Goal: Communication & Community: Answer question/provide support

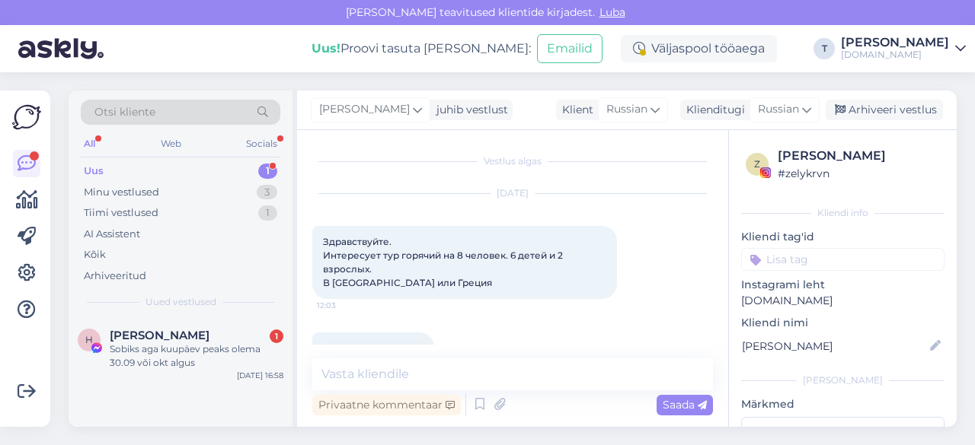
click at [200, 193] on div "Minu vestlused 3" at bounding box center [180, 192] width 199 height 21
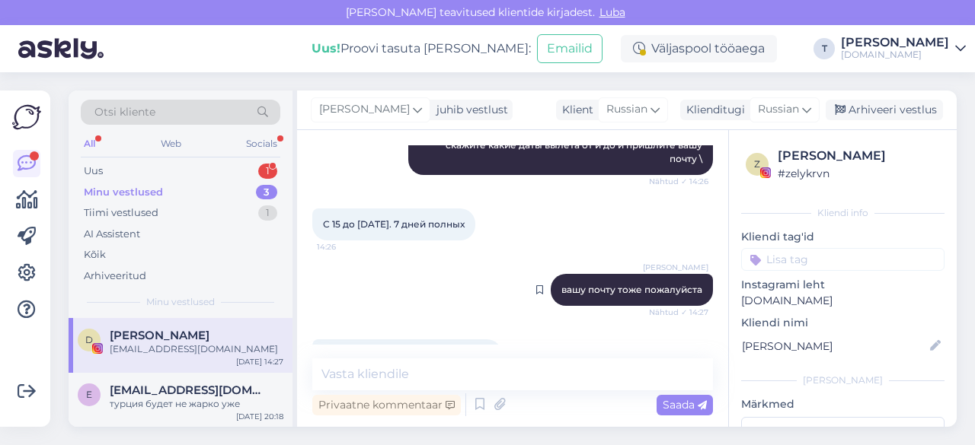
scroll to position [831, 0]
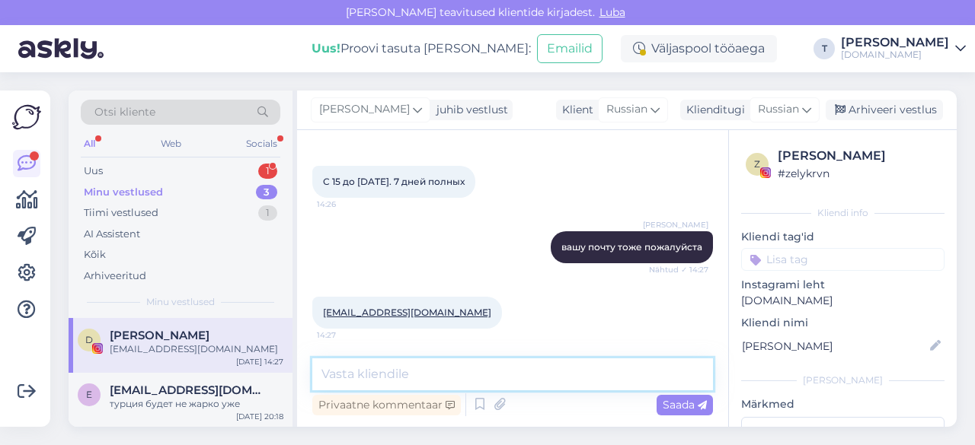
click at [522, 377] on textarea at bounding box center [512, 375] width 400 height 32
type textarea "отправила вам"
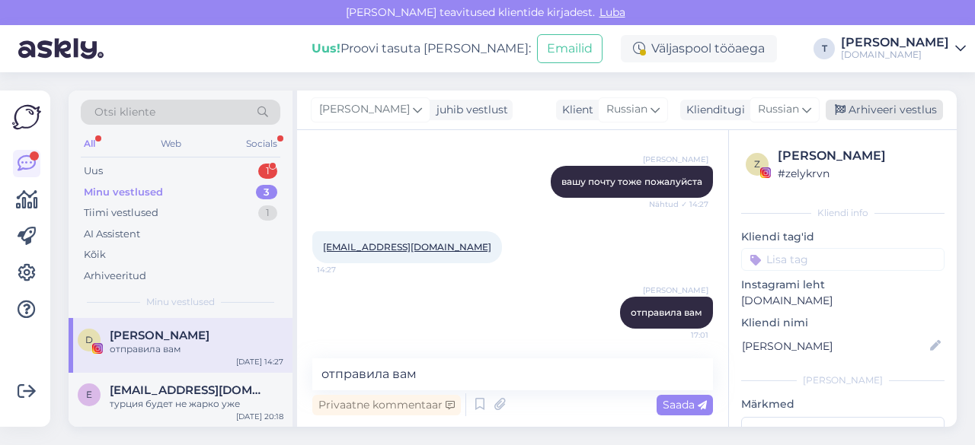
click at [859, 104] on div "Arhiveeri vestlus" at bounding box center [883, 110] width 117 height 21
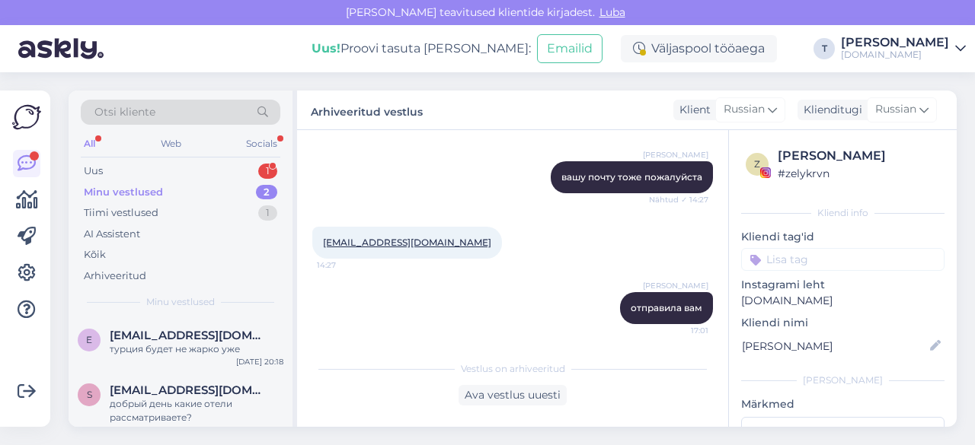
scroll to position [901, 0]
click at [190, 335] on span "[EMAIL_ADDRESS][DOMAIN_NAME]" at bounding box center [189, 336] width 158 height 14
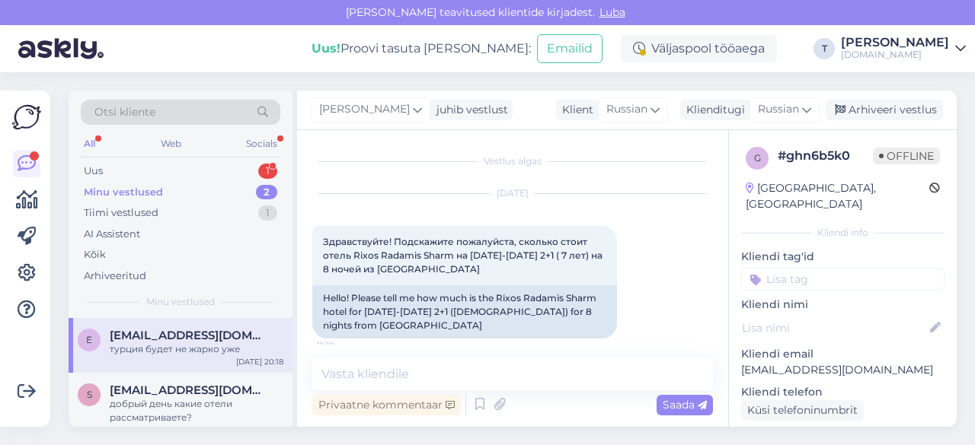
scroll to position [2340, 0]
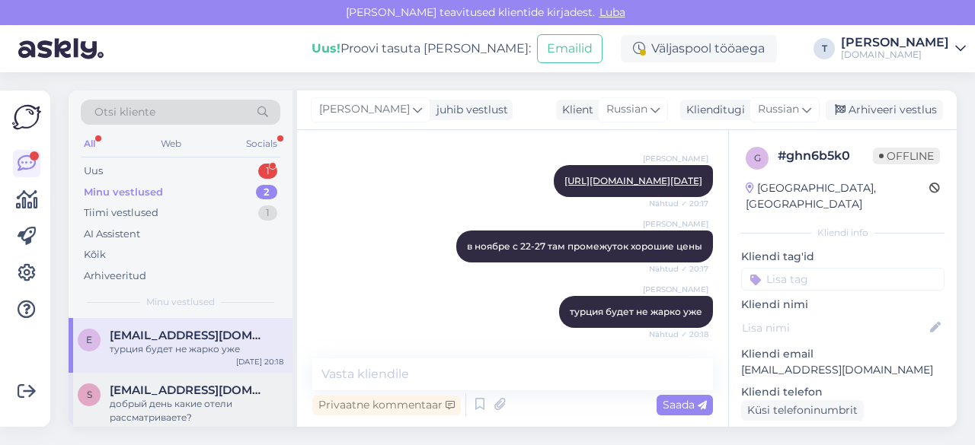
click at [158, 410] on div "добрый день какие отели рассматриваете?" at bounding box center [197, 410] width 174 height 27
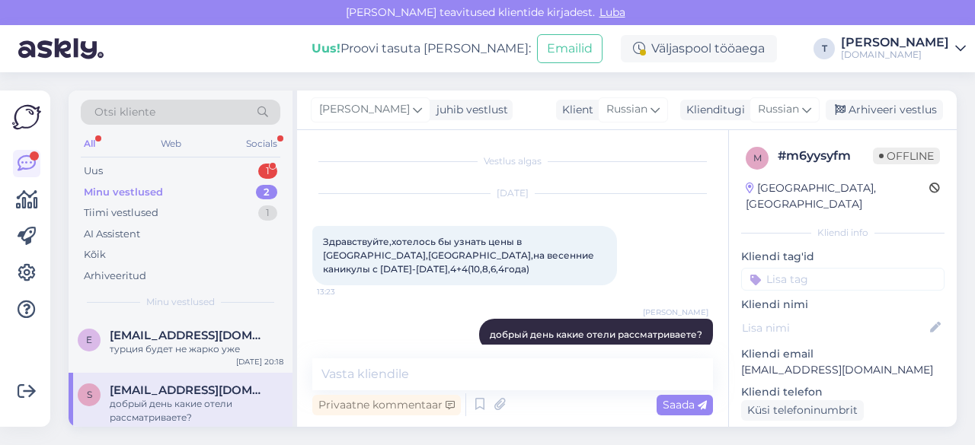
scroll to position [8, 0]
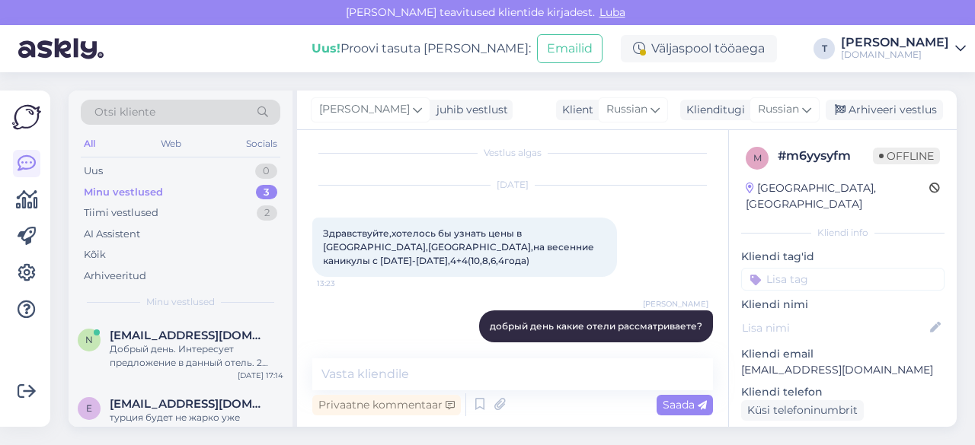
click at [196, 186] on div "Minu vestlused 3" at bounding box center [180, 192] width 199 height 21
click at [195, 334] on span "[EMAIL_ADDRESS][DOMAIN_NAME]" at bounding box center [189, 336] width 158 height 14
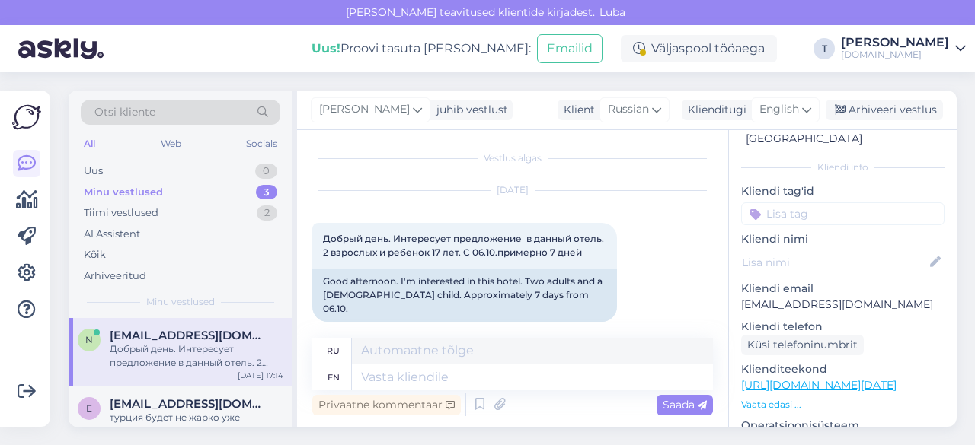
scroll to position [152, 0]
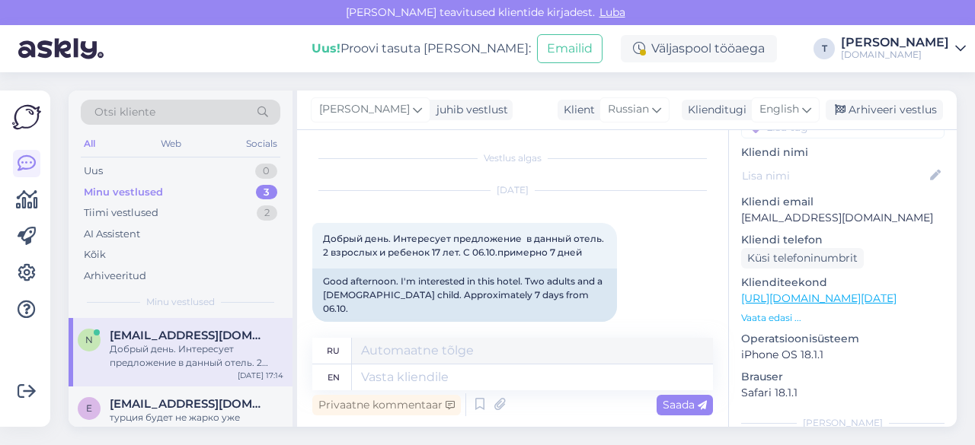
click at [781, 311] on p "Vaata edasi ..." at bounding box center [842, 318] width 203 height 14
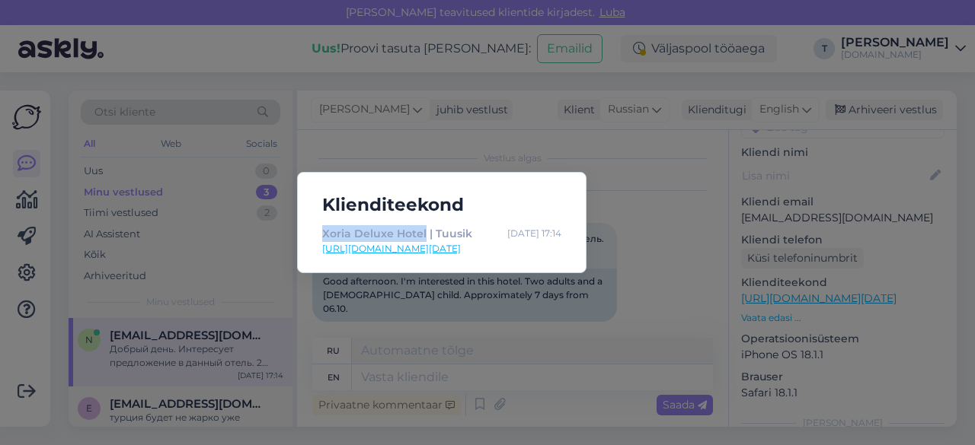
drag, startPoint x: 307, startPoint y: 230, endPoint x: 425, endPoint y: 236, distance: 118.2
click at [425, 236] on div "Klienditeekond Xoria Deluxe Hotel | Tuusik [DATE] 17:14 [URL][DOMAIN_NAME][DATE]" at bounding box center [441, 222] width 289 height 101
copy div "Xoria Deluxe Hotel"
click at [649, 165] on div "Klienditeekond Xoria Deluxe Hotel | Tuusik [DATE] 17:14 [URL][DOMAIN_NAME][DATE]" at bounding box center [487, 222] width 975 height 445
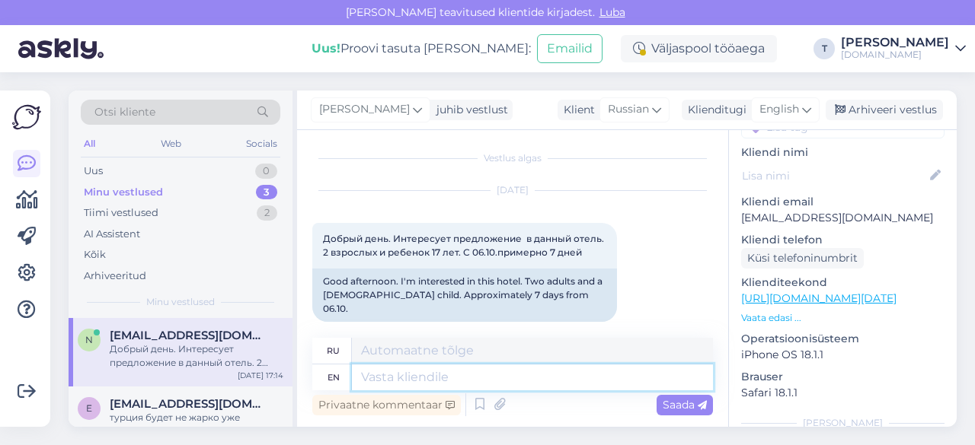
click at [424, 372] on textarea at bounding box center [532, 378] width 361 height 26
click at [769, 106] on span "English" at bounding box center [779, 109] width 40 height 17
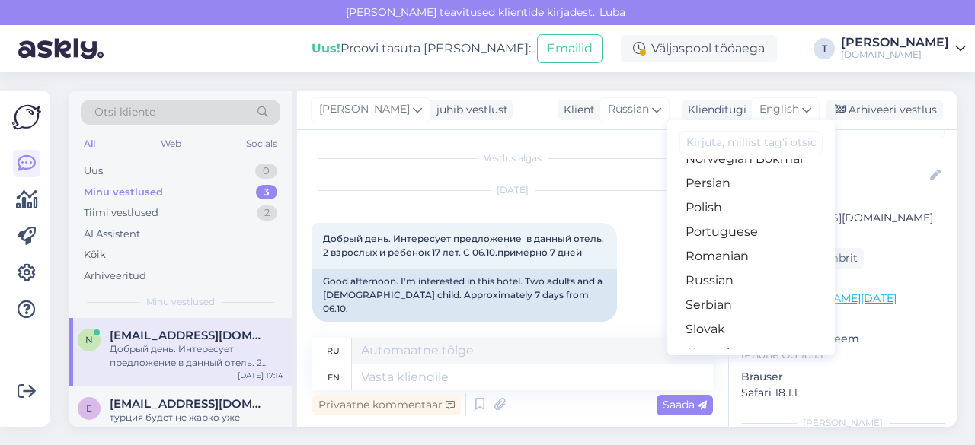
scroll to position [474, 0]
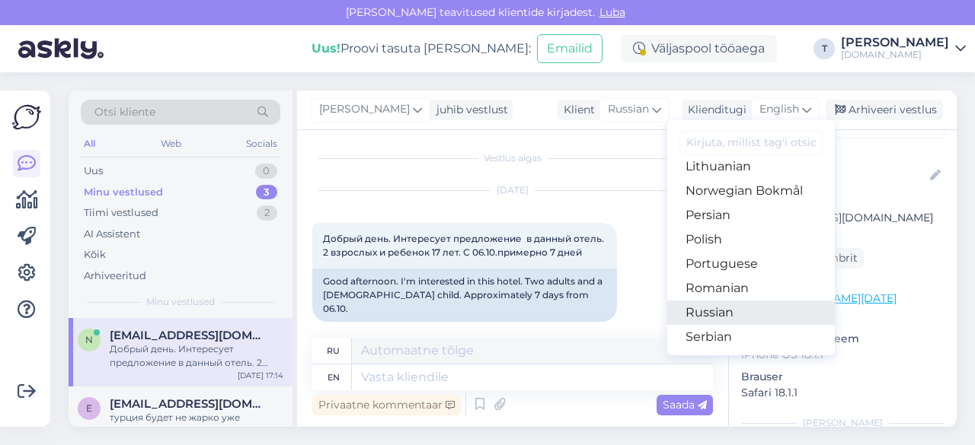
click at [694, 311] on link "Russian" at bounding box center [750, 313] width 167 height 24
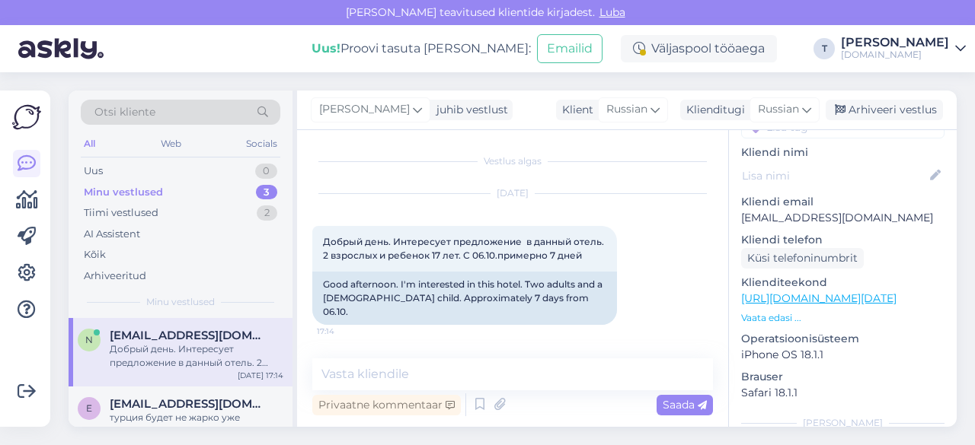
scroll to position [0, 0]
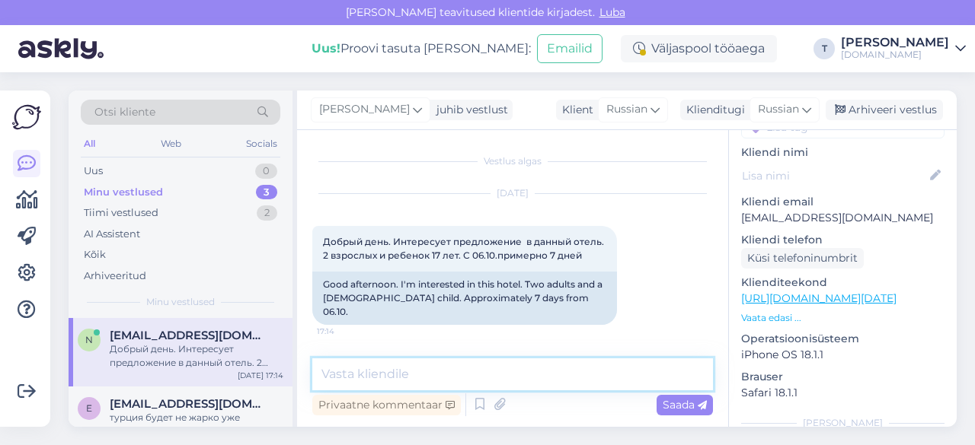
click at [485, 378] on textarea at bounding box center [512, 375] width 400 height 32
type textarea "L"
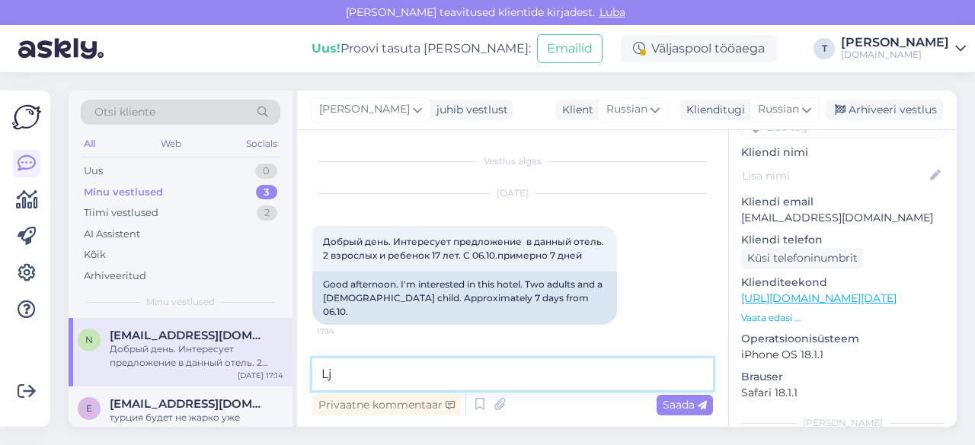
type textarea "L"
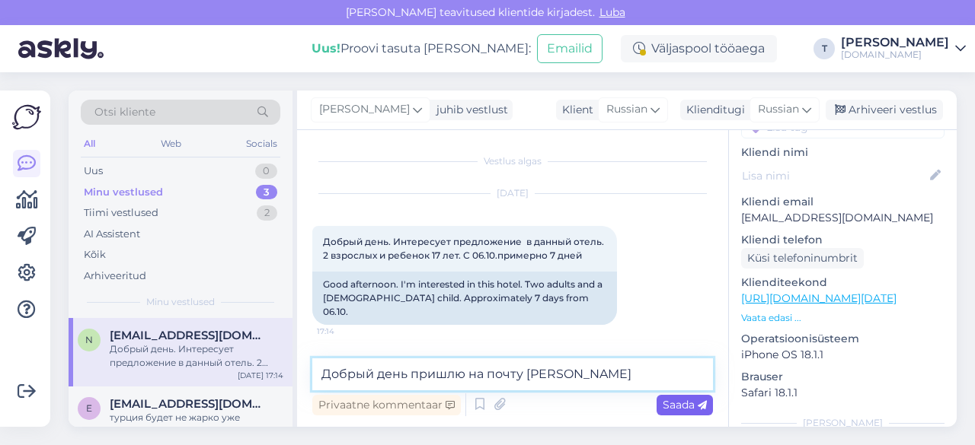
type textarea "Добрый день пришлю на почту [PERSON_NAME]"
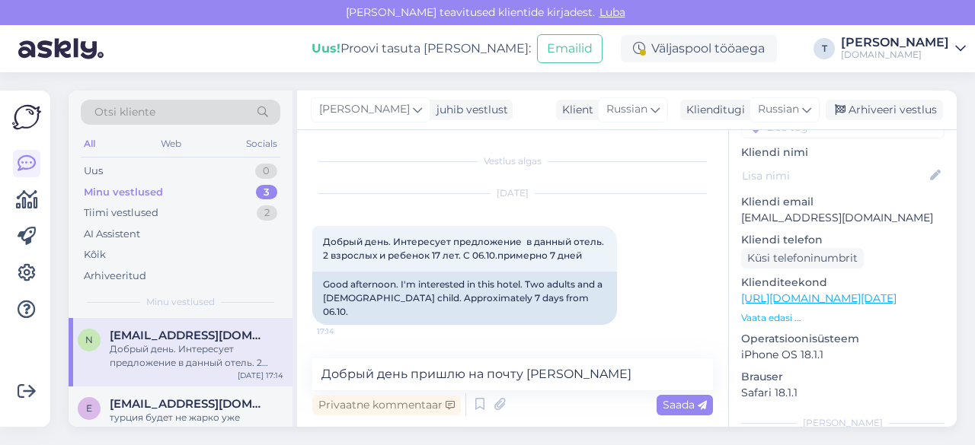
click at [662, 402] on span "Saada" at bounding box center [684, 405] width 44 height 14
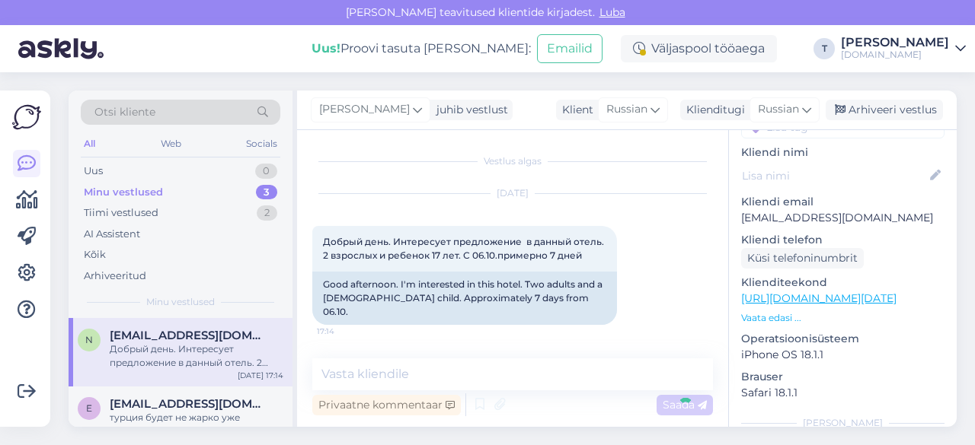
scroll to position [48, 0]
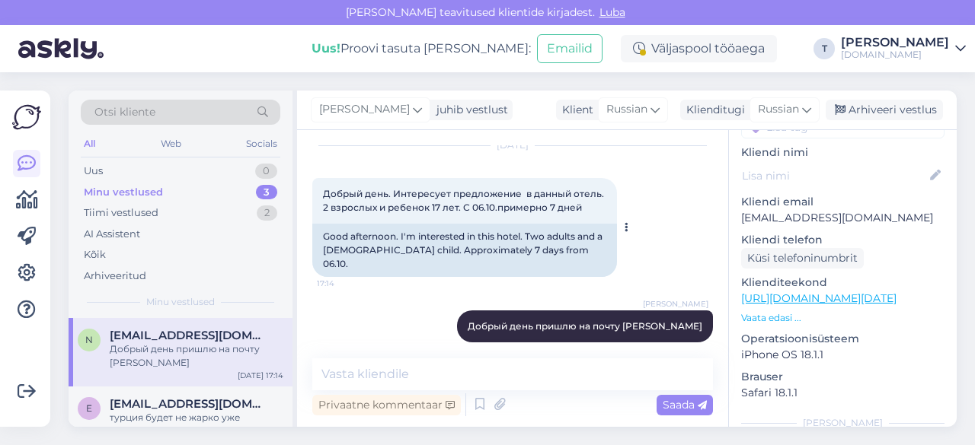
drag, startPoint x: 597, startPoint y: 204, endPoint x: 321, endPoint y: 193, distance: 276.6
click at [321, 193] on div "Добрый день. Интересует предложение в данный отель. 2 взрослых и ребенок 17 лет…" at bounding box center [464, 201] width 305 height 46
copy span "Добрый день. Интересует предложение в данный отель. 2 взрослых и ребенок 17 лет…"
click at [800, 210] on p "[EMAIL_ADDRESS][DOMAIN_NAME]" at bounding box center [842, 218] width 203 height 16
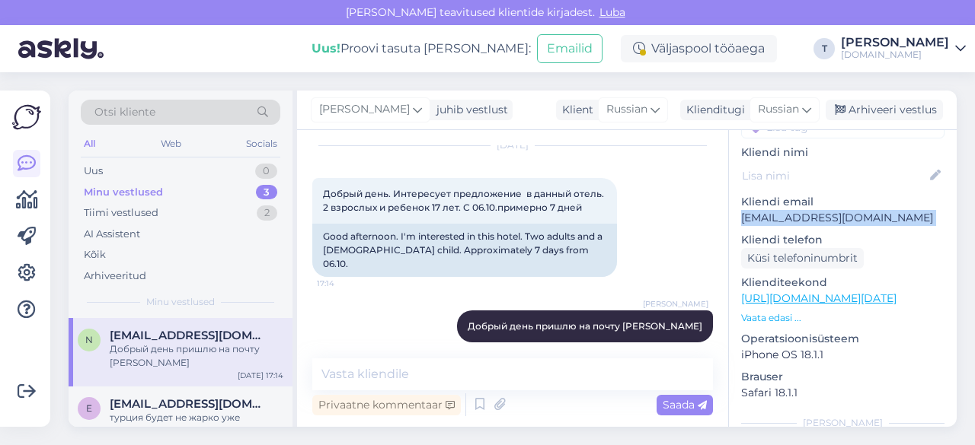
click at [800, 210] on p "[EMAIL_ADDRESS][DOMAIN_NAME]" at bounding box center [842, 218] width 203 height 16
copy p "[EMAIL_ADDRESS][DOMAIN_NAME]"
click at [160, 190] on div "Minu vestlused" at bounding box center [123, 192] width 79 height 15
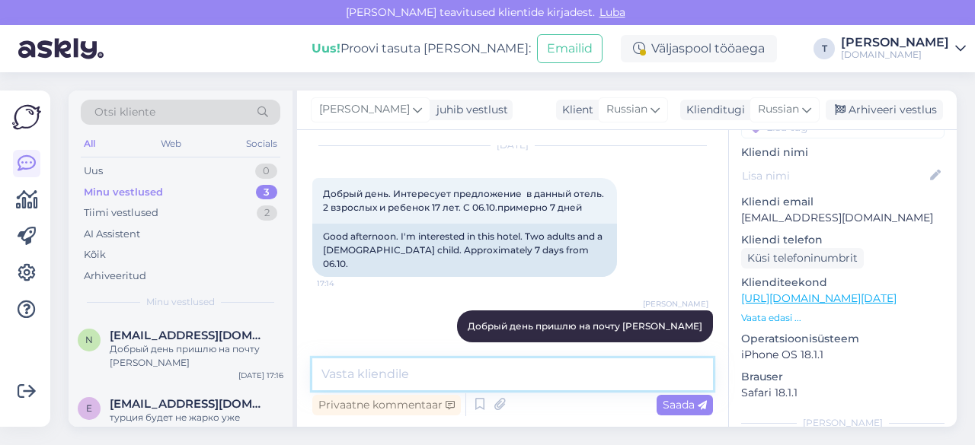
click at [438, 375] on textarea at bounding box center [512, 375] width 400 height 32
type textarea "отправила вам"
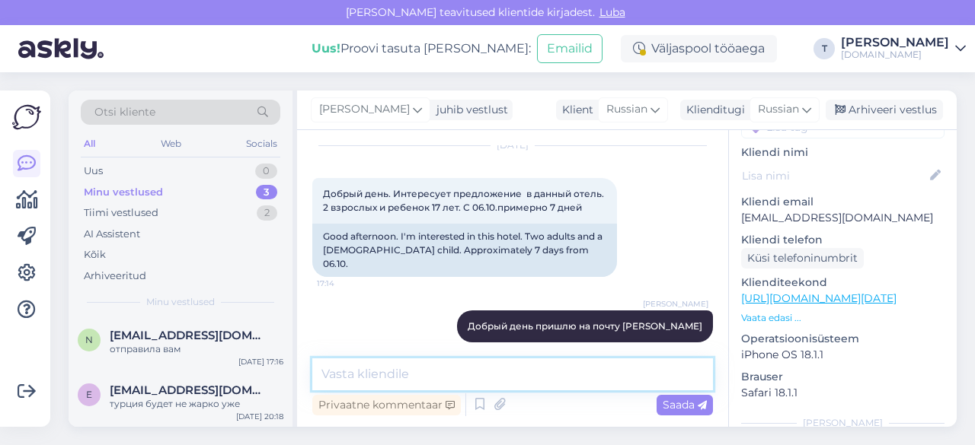
scroll to position [113, 0]
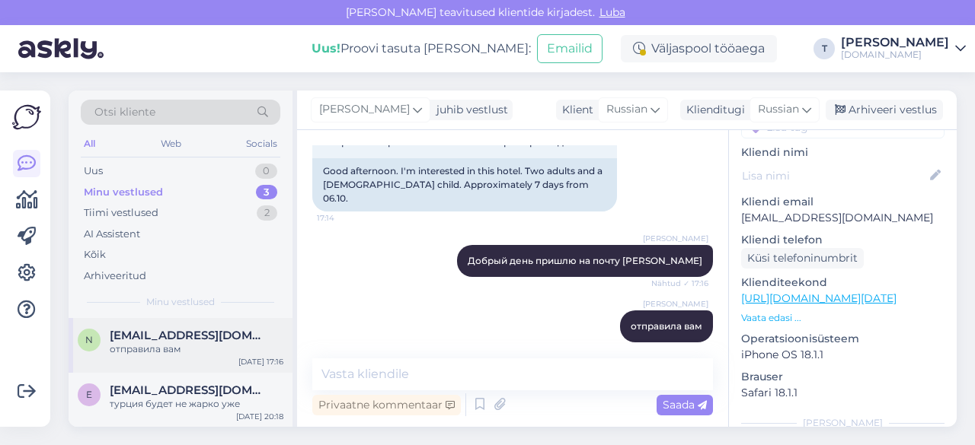
click at [171, 339] on span "[EMAIL_ADDRESS][DOMAIN_NAME]" at bounding box center [189, 336] width 158 height 14
click at [871, 110] on div "Arhiveeri vestlus" at bounding box center [883, 110] width 117 height 21
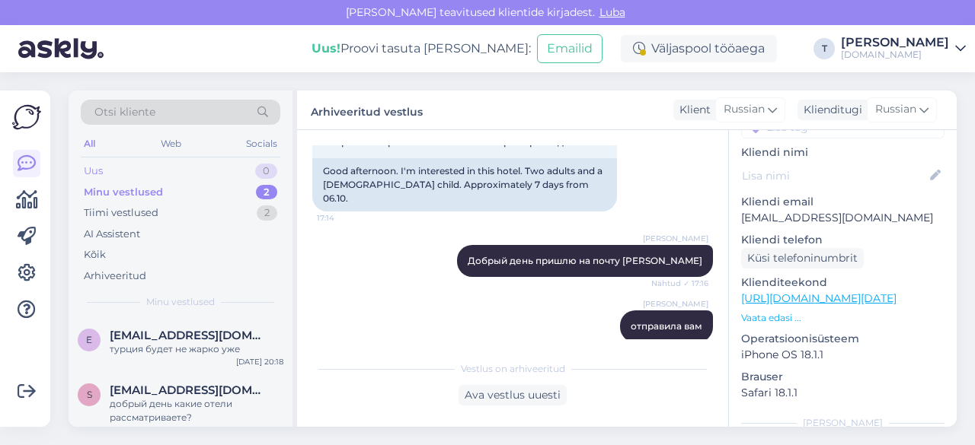
drag, startPoint x: 145, startPoint y: 174, endPoint x: 143, endPoint y: 193, distance: 19.9
click at [145, 177] on div "Uus 0" at bounding box center [180, 171] width 199 height 21
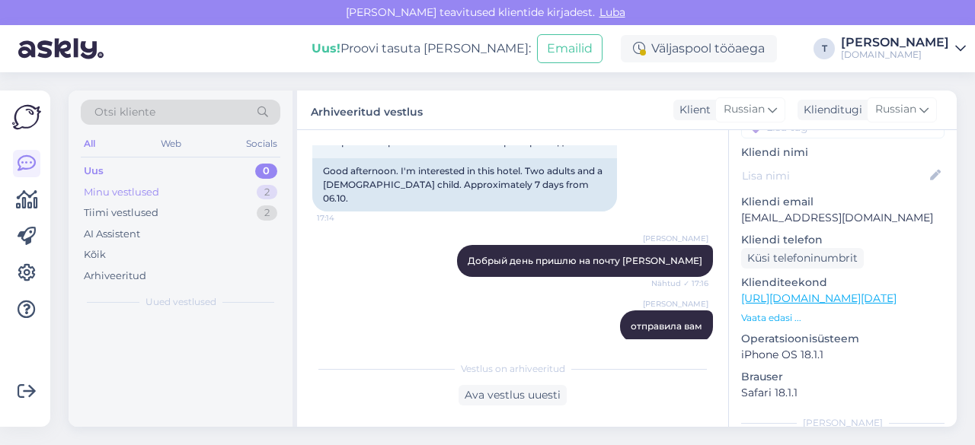
click at [143, 193] on div "Minu vestlused" at bounding box center [121, 192] width 75 height 15
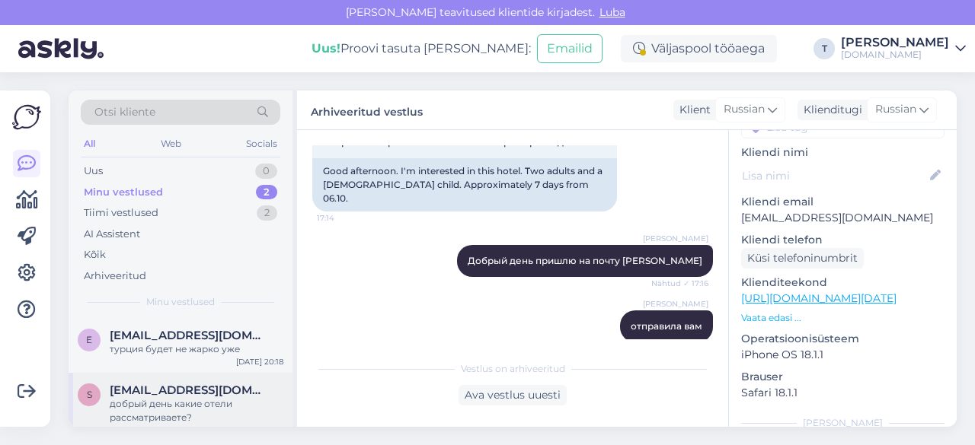
click at [162, 400] on div "добрый день какие отели рассматриваете?" at bounding box center [197, 410] width 174 height 27
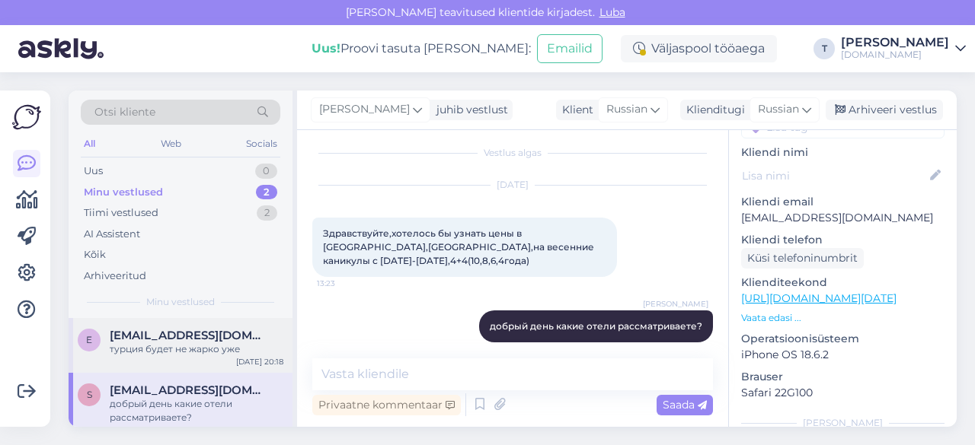
click at [163, 343] on div "турция будет не жарко уже" at bounding box center [197, 350] width 174 height 14
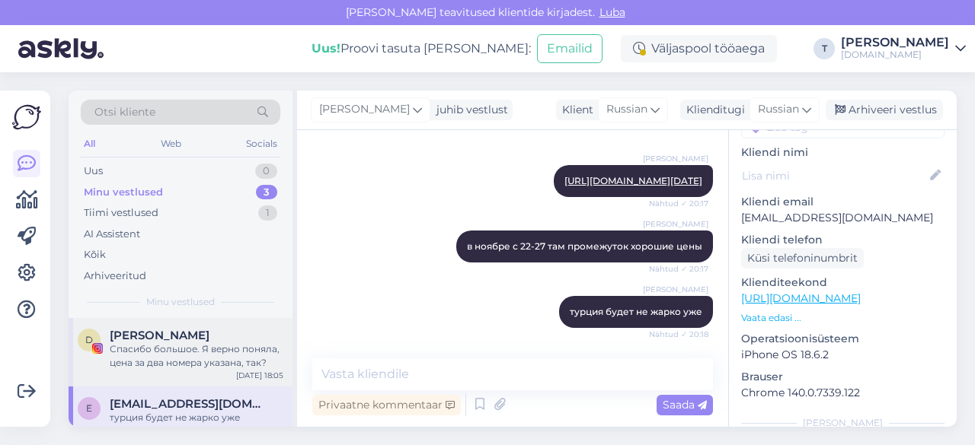
click at [164, 357] on div "Спасибо большое. Я верно поняла, цена за два номера указана, так?" at bounding box center [197, 356] width 174 height 27
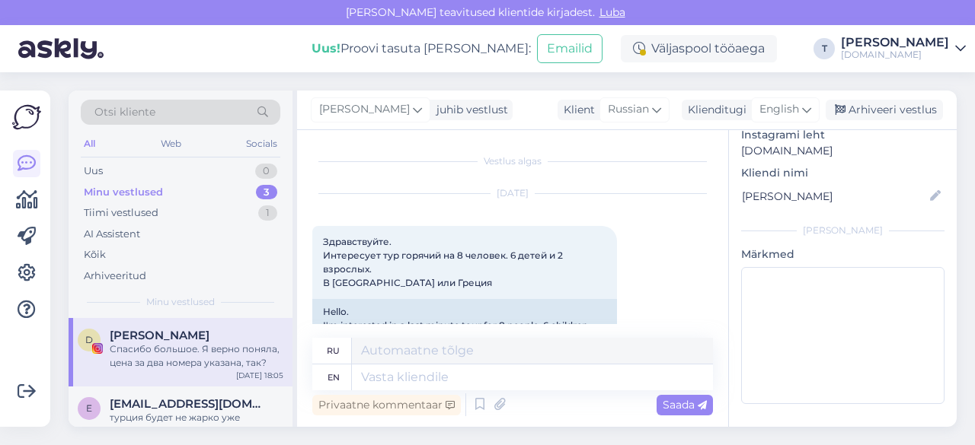
scroll to position [148, 0]
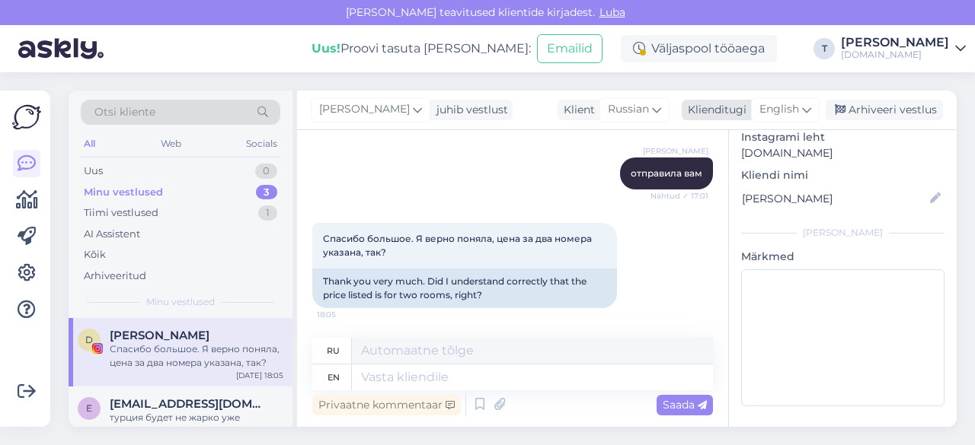
click at [801, 106] on div "English" at bounding box center [785, 109] width 69 height 24
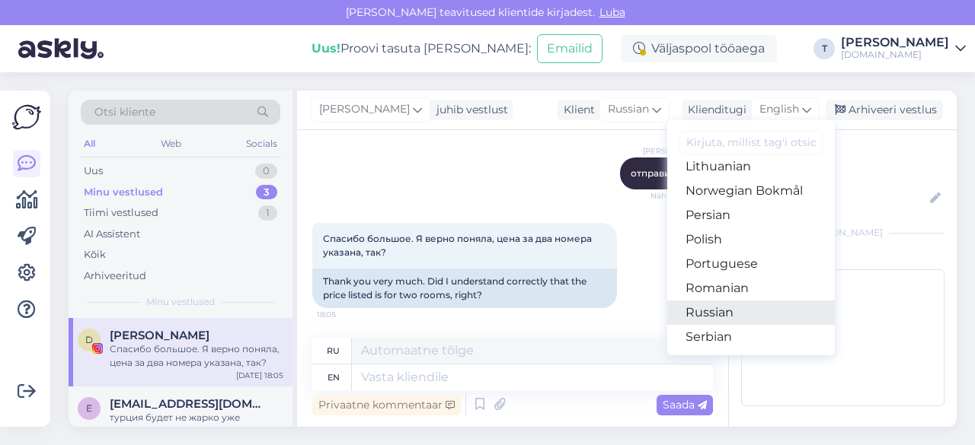
click at [717, 310] on link "Russian" at bounding box center [750, 313] width 167 height 24
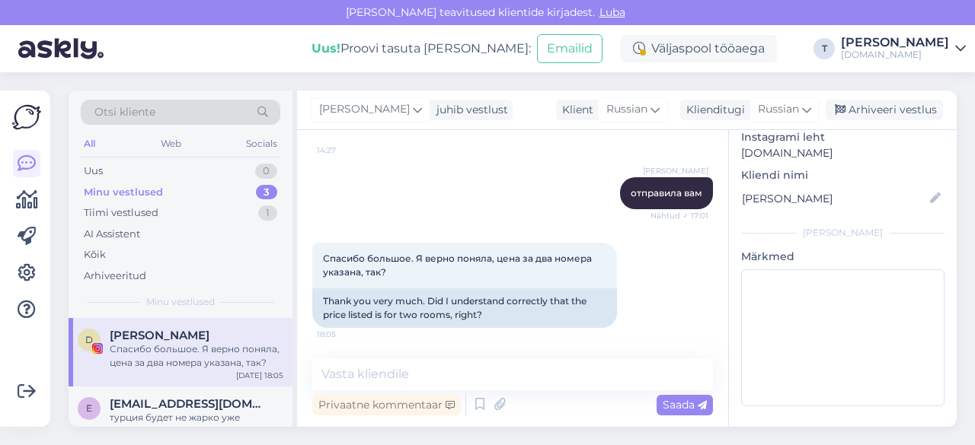
scroll to position [1336, 0]
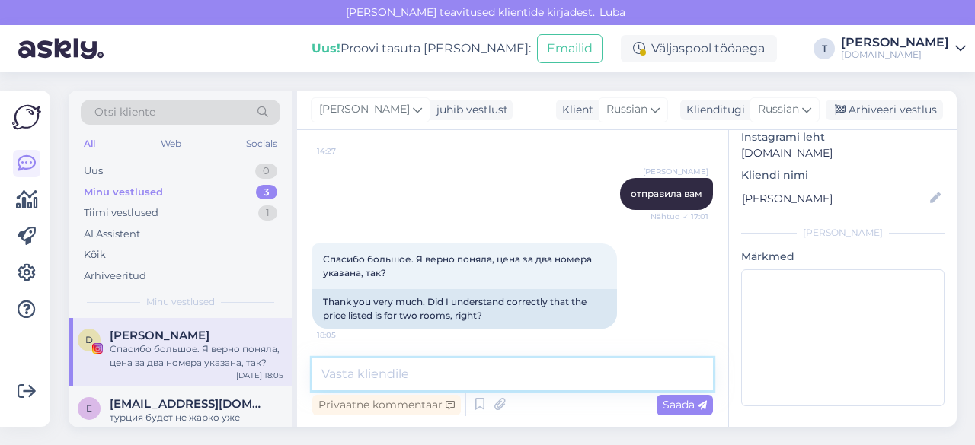
click at [418, 375] on textarea at bounding box center [512, 375] width 400 height 32
type textarea "да"
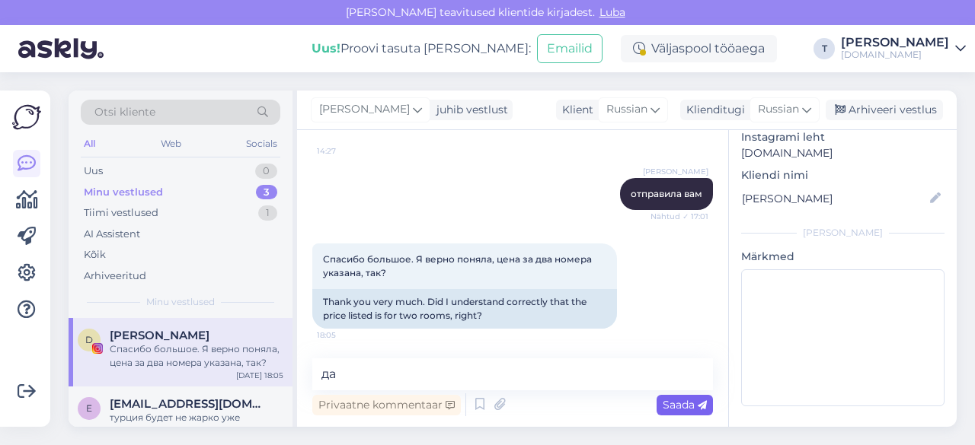
click at [687, 404] on span "Saada" at bounding box center [684, 405] width 44 height 14
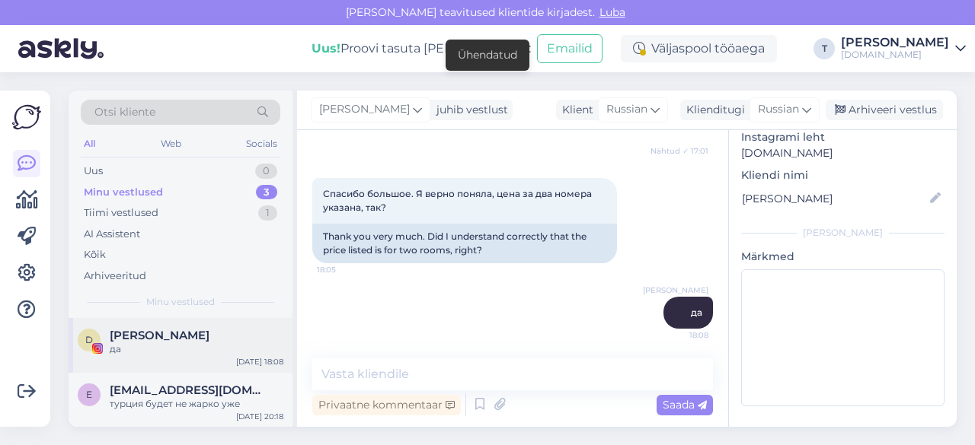
click at [157, 355] on div "да" at bounding box center [197, 350] width 174 height 14
click at [180, 190] on div "Minu vestlused 3" at bounding box center [180, 192] width 199 height 21
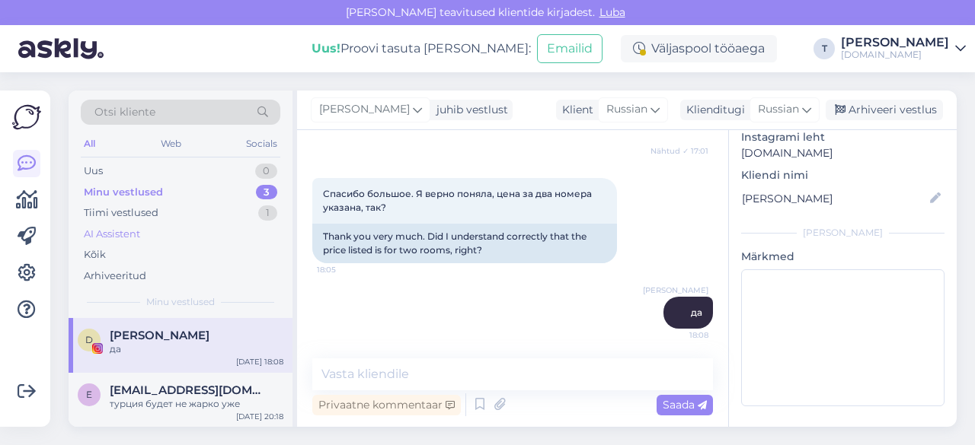
click at [178, 224] on div "AI Assistent" at bounding box center [180, 234] width 199 height 21
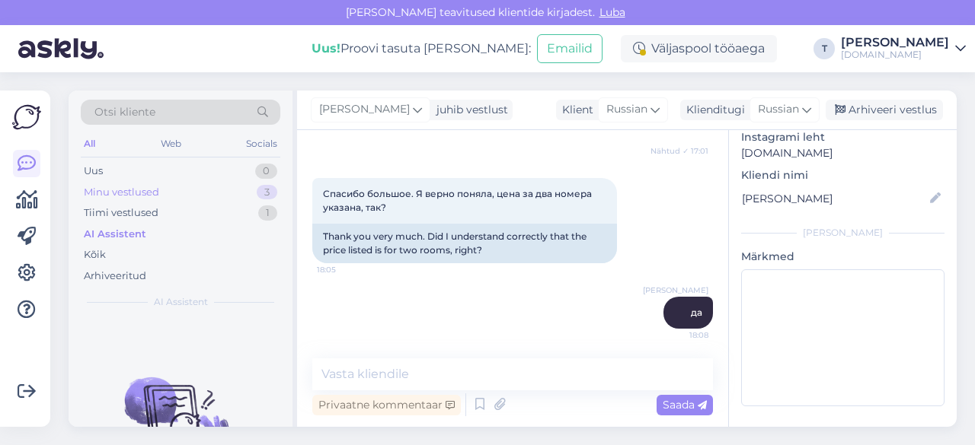
click at [186, 199] on div "Minu vestlused 3" at bounding box center [180, 192] width 199 height 21
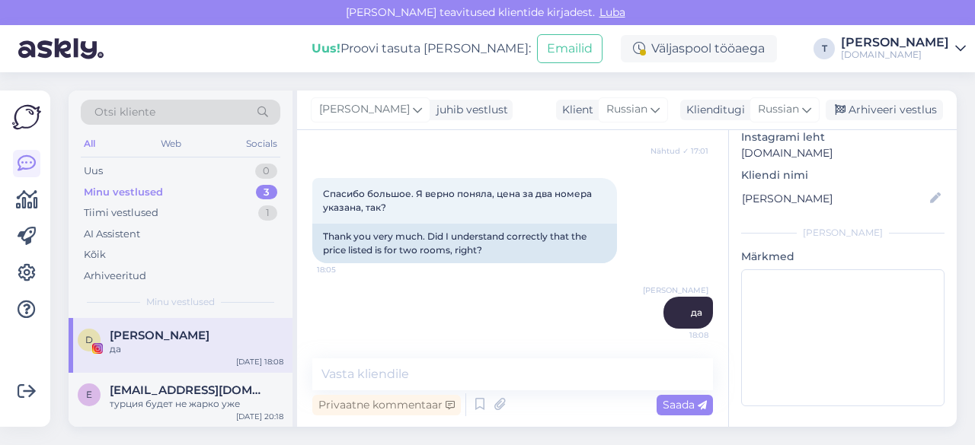
scroll to position [68, 0]
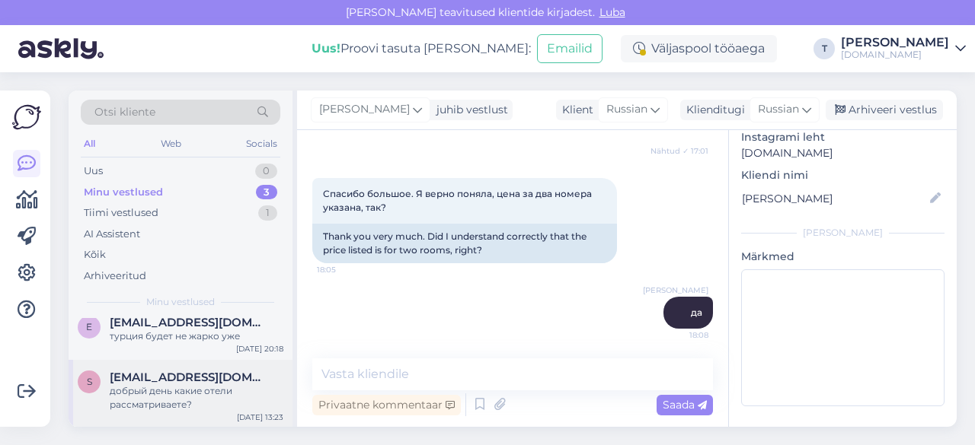
click at [164, 391] on div "добрый день какие отели рассматриваете?" at bounding box center [197, 397] width 174 height 27
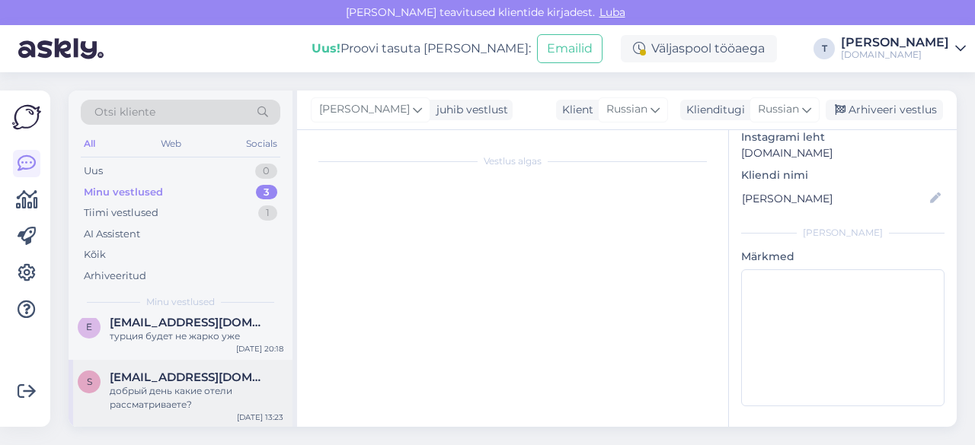
scroll to position [152, 0]
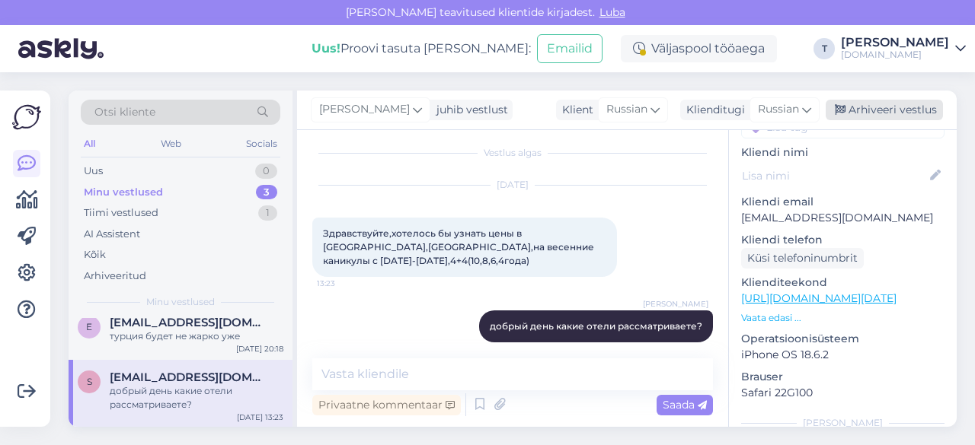
click at [874, 106] on div "Arhiveeri vestlus" at bounding box center [883, 110] width 117 height 21
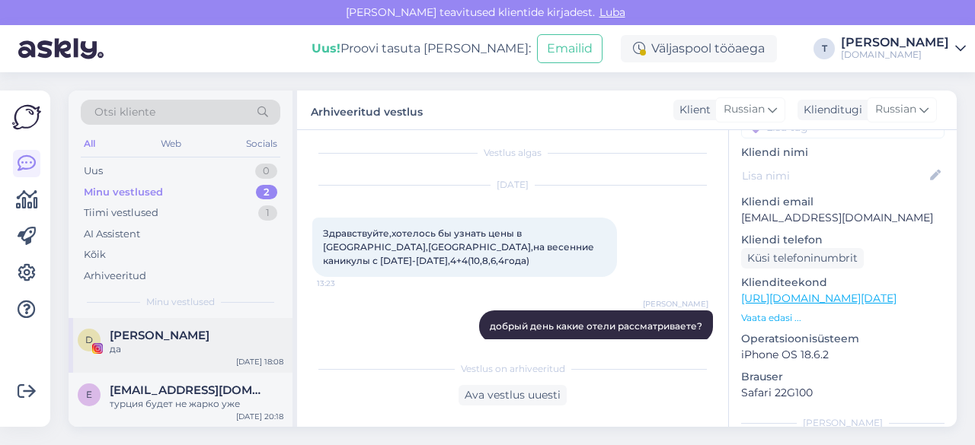
click at [153, 352] on div "да" at bounding box center [197, 350] width 174 height 14
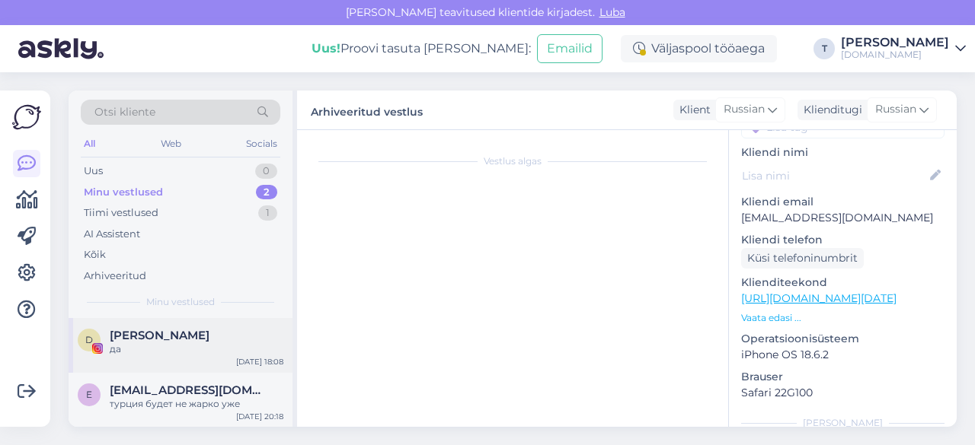
scroll to position [148, 0]
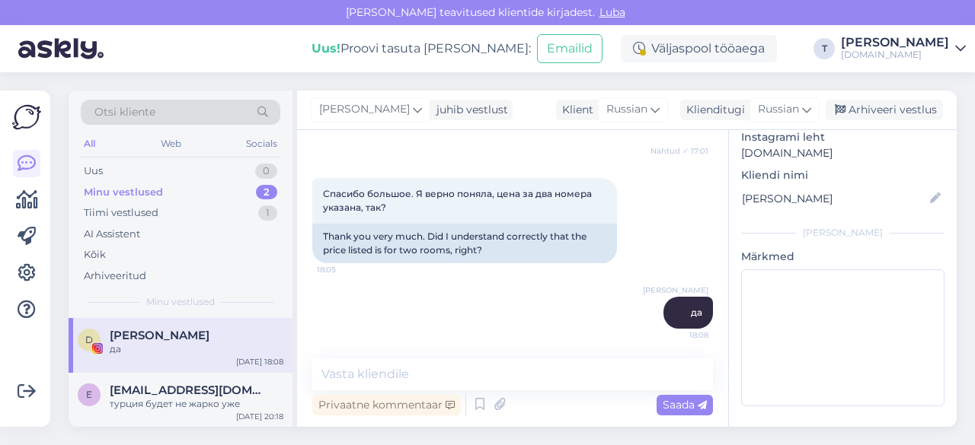
click at [240, 187] on div "Minu vestlused 2" at bounding box center [180, 192] width 199 height 21
